Goal: Check status: Check status

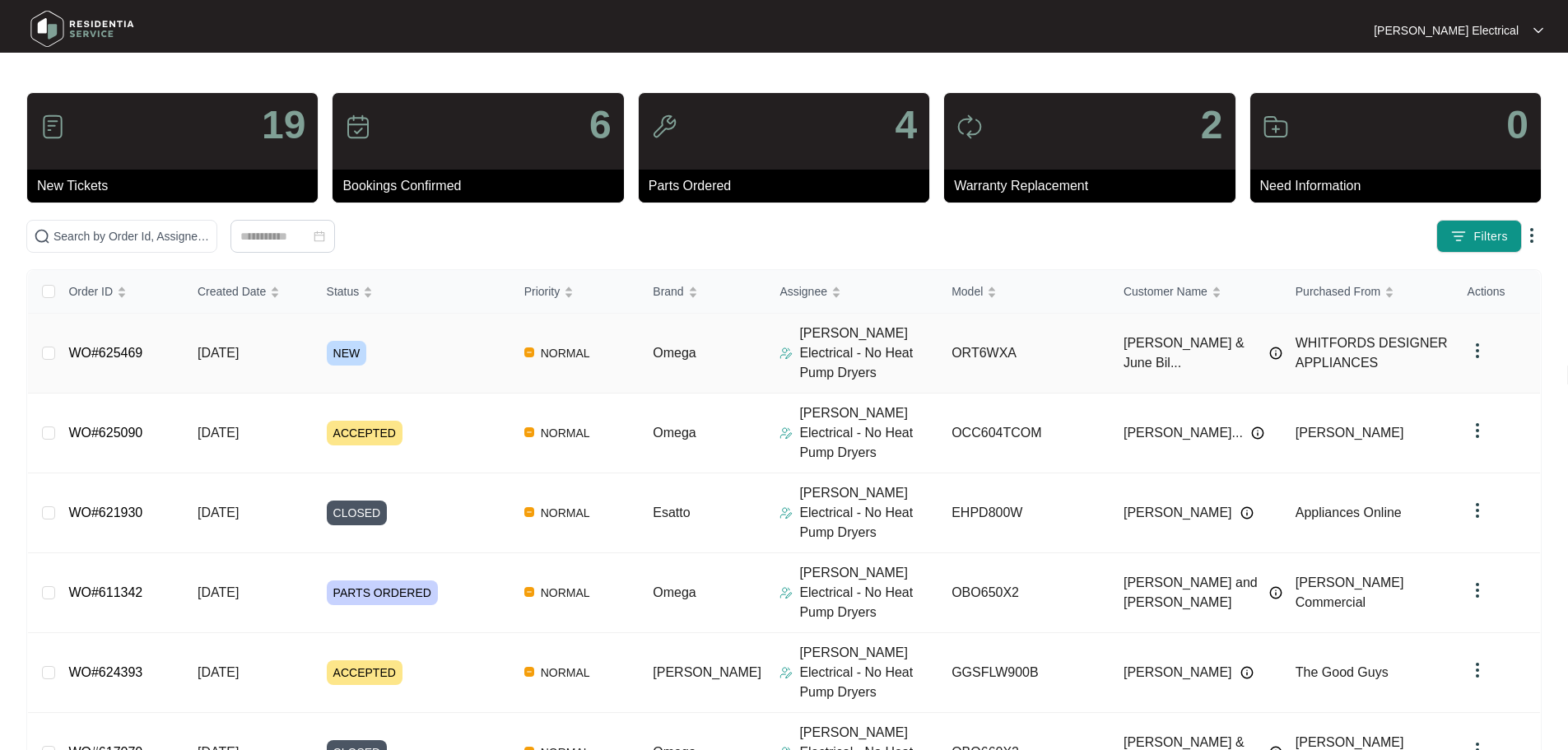
click at [298, 338] on td "[DATE]" at bounding box center [248, 353] width 129 height 80
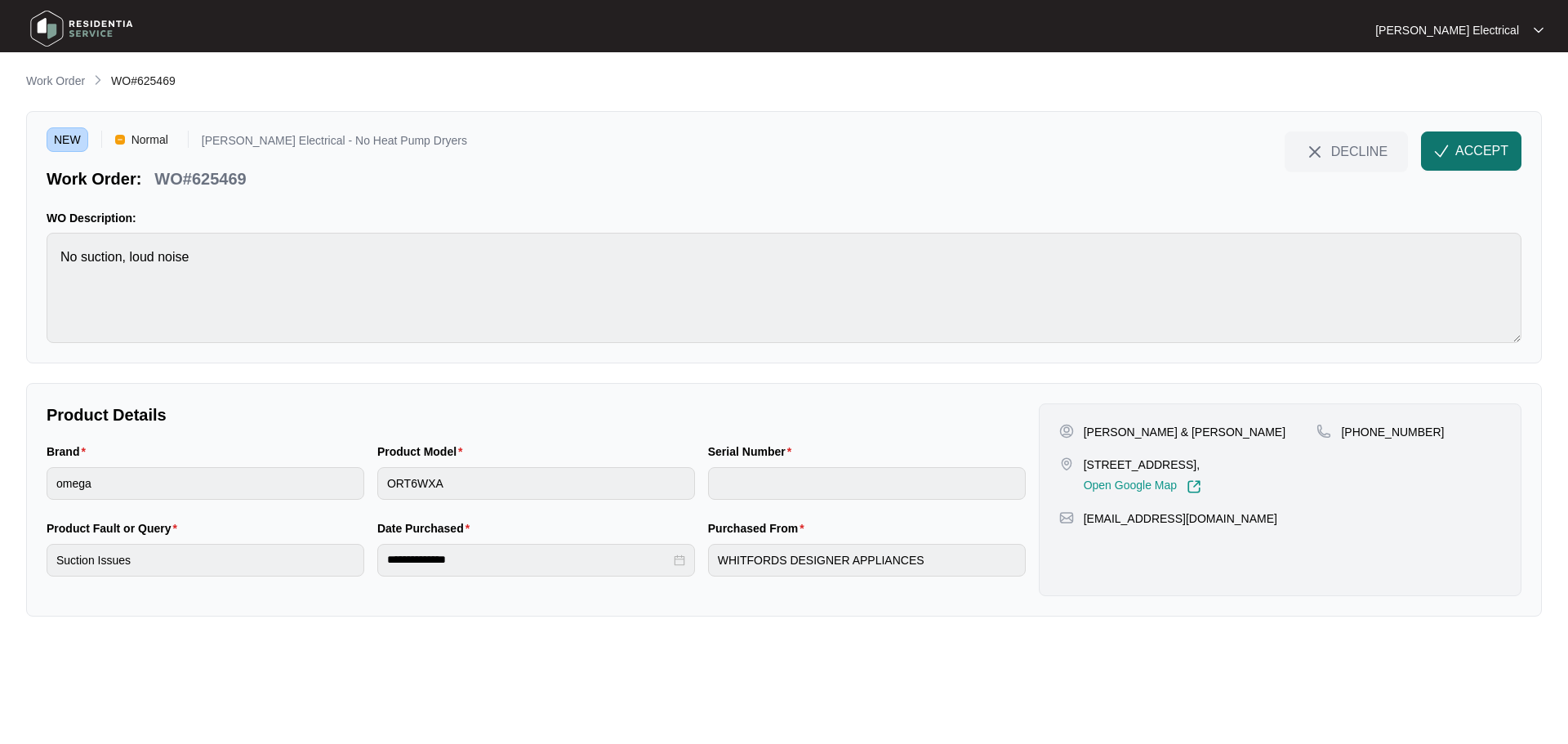
click at [1491, 142] on span "ACCEPT" at bounding box center [1482, 151] width 53 height 19
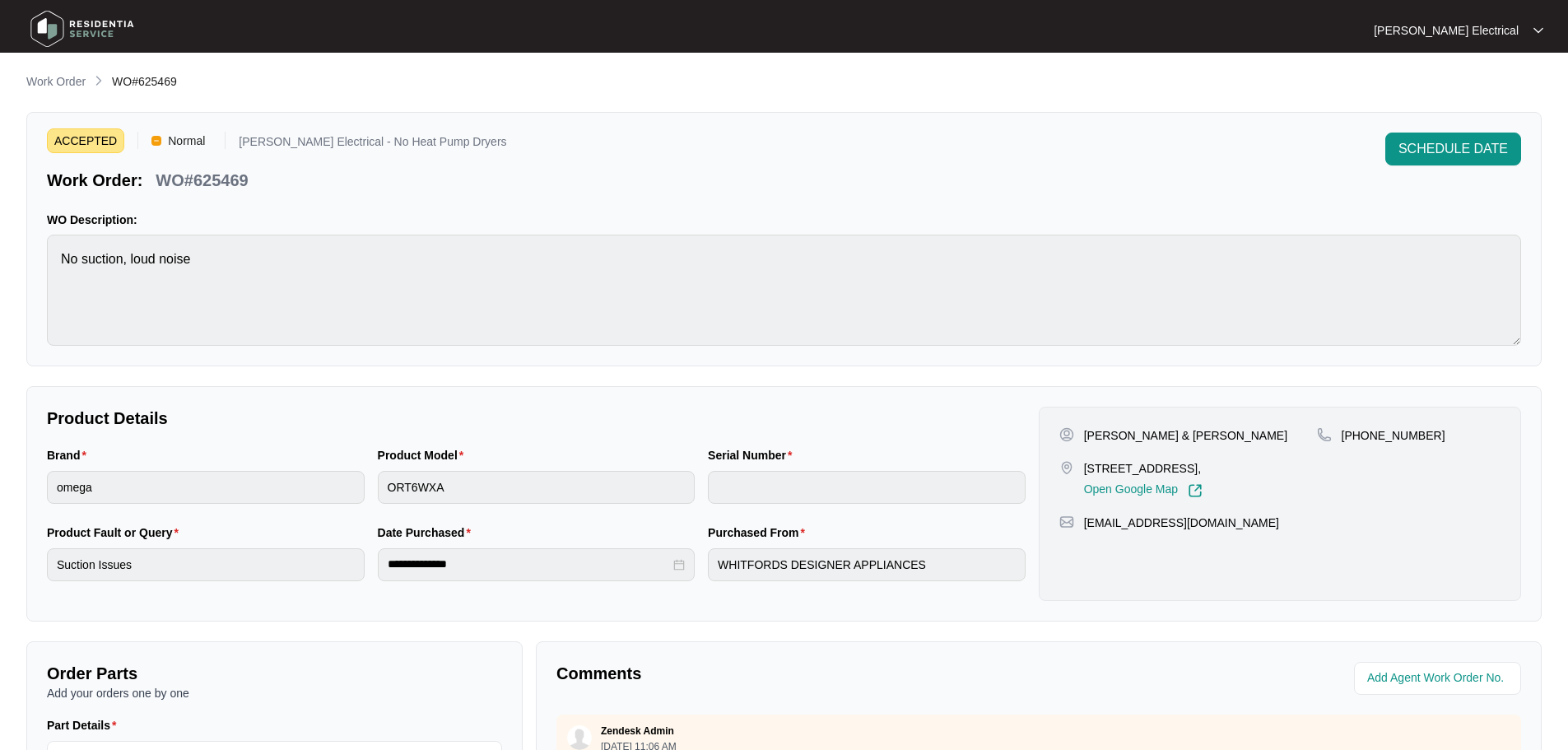
click at [96, 22] on img at bounding box center [82, 29] width 115 height 49
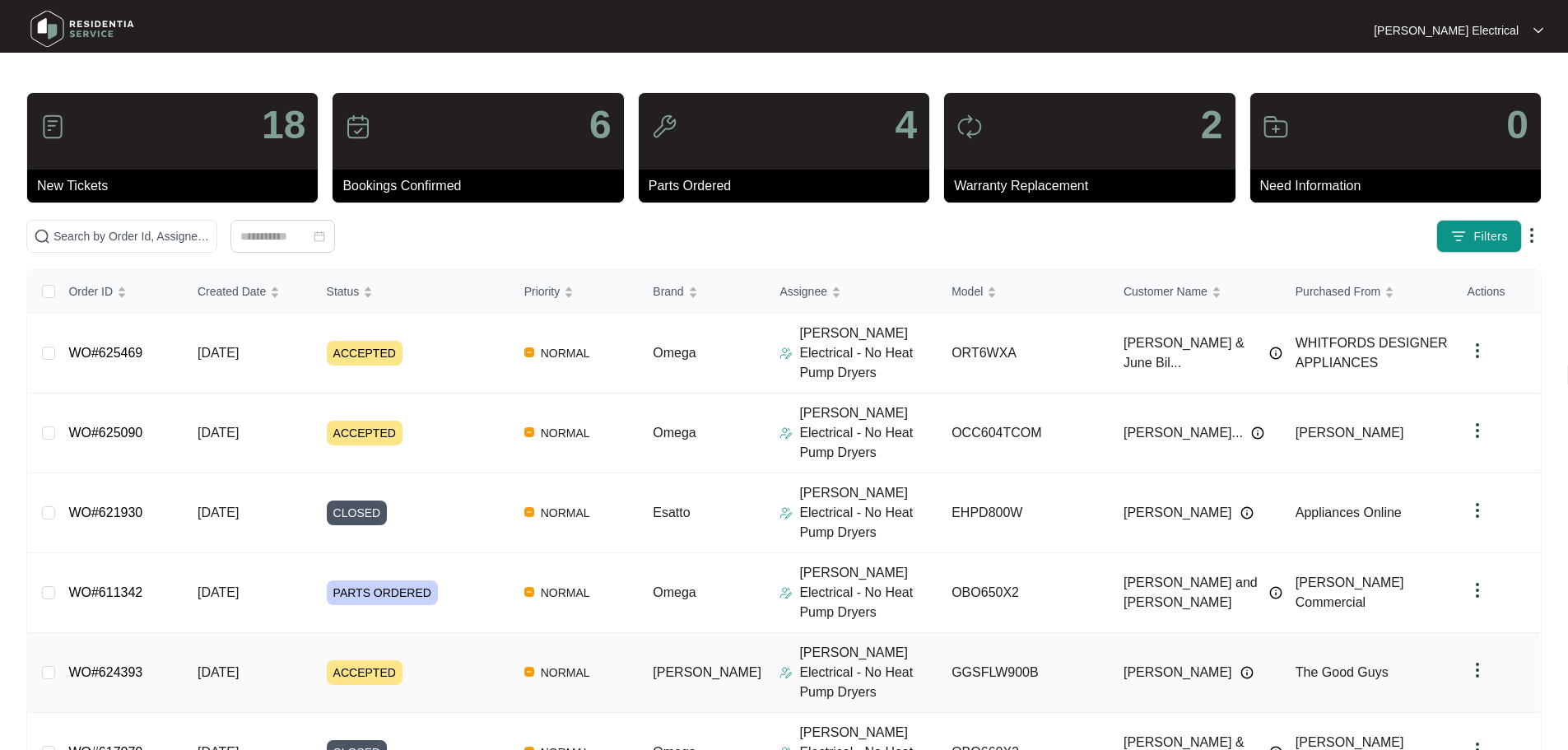
click at [184, 633] on td "WO#624393" at bounding box center [120, 673] width 129 height 80
